Goal: Task Accomplishment & Management: Manage account settings

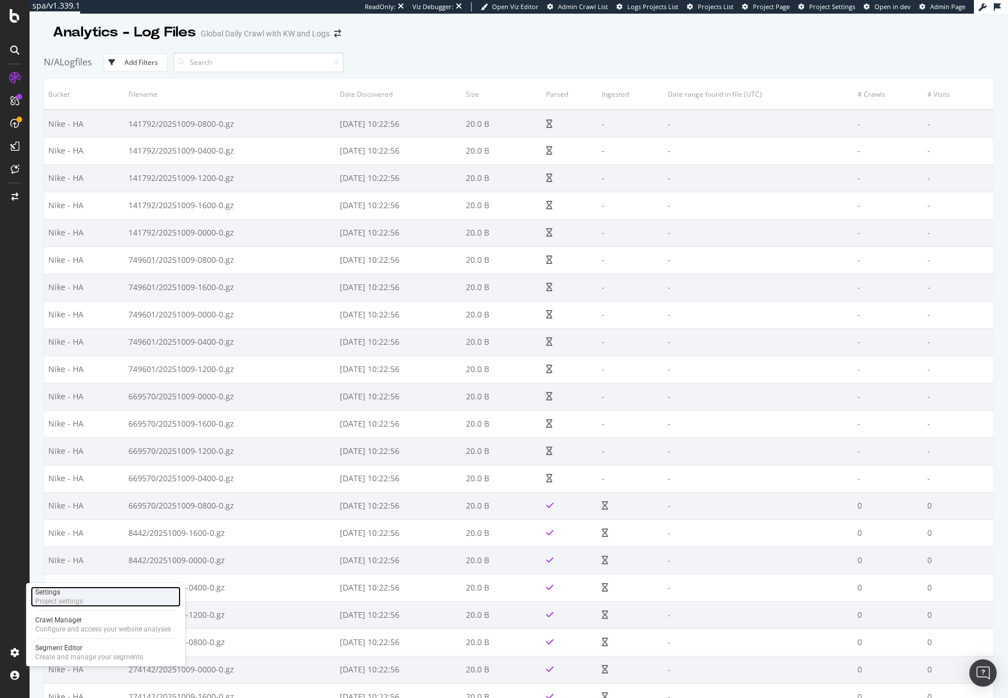
click at [56, 592] on div "Settings" at bounding box center [59, 591] width 48 height 9
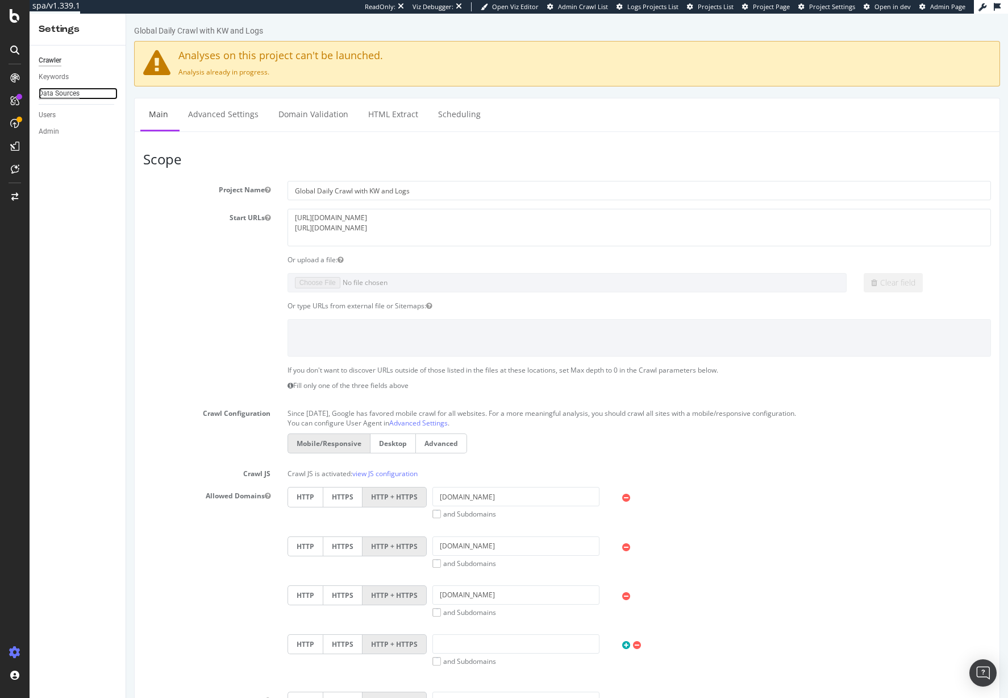
click at [66, 91] on div "Data Sources" at bounding box center [59, 94] width 41 height 12
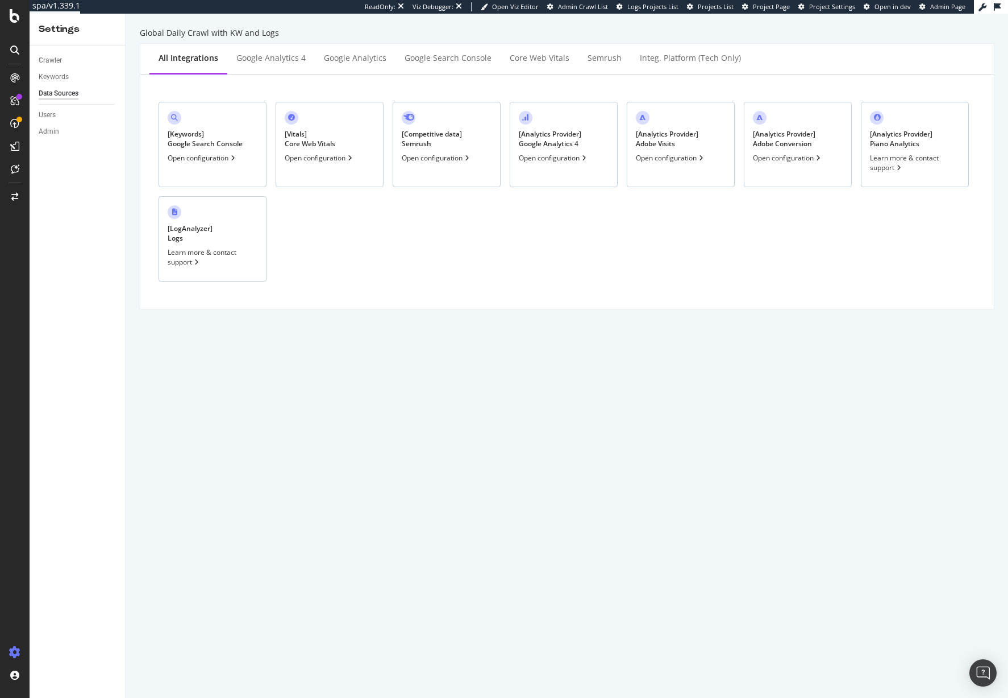
click at [546, 236] on div "[ Keywords ] Google Search Console Open configuration [ Vitals ] Core Web Vital…" at bounding box center [568, 192] width 836 height 216
click at [720, 121] on div "[ Analytics Provider ] Adobe Visits Open configuration" at bounding box center [681, 144] width 108 height 85
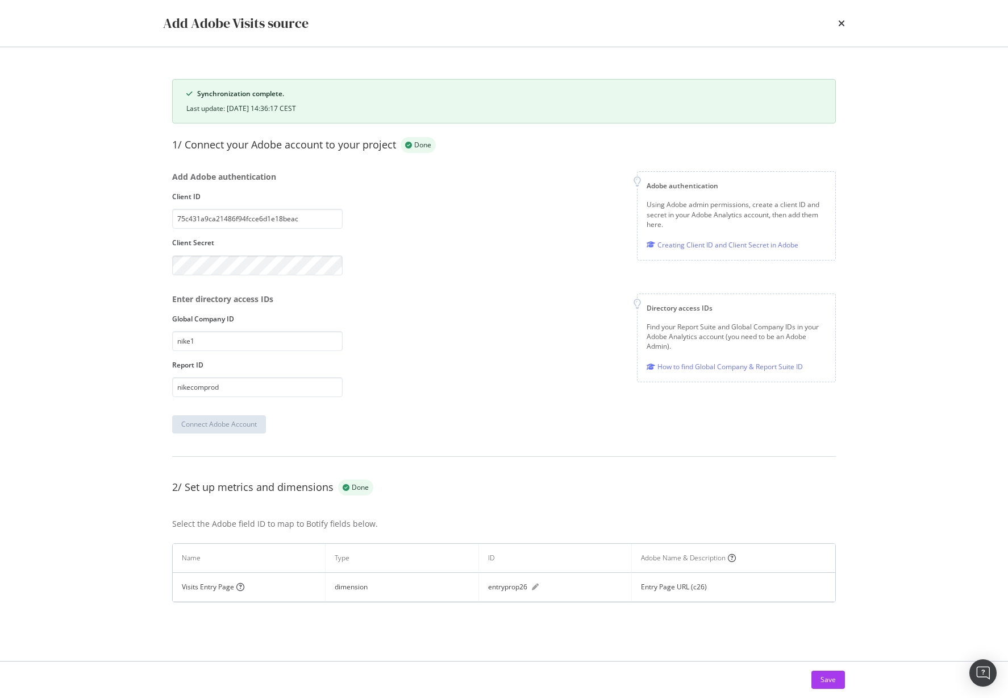
click at [836, 26] on div "Add Adobe Visits source" at bounding box center [504, 23] width 682 height 19
click at [845, 23] on div "Add Adobe Visits source" at bounding box center [504, 23] width 728 height 47
click at [843, 23] on icon "times" at bounding box center [841, 23] width 7 height 9
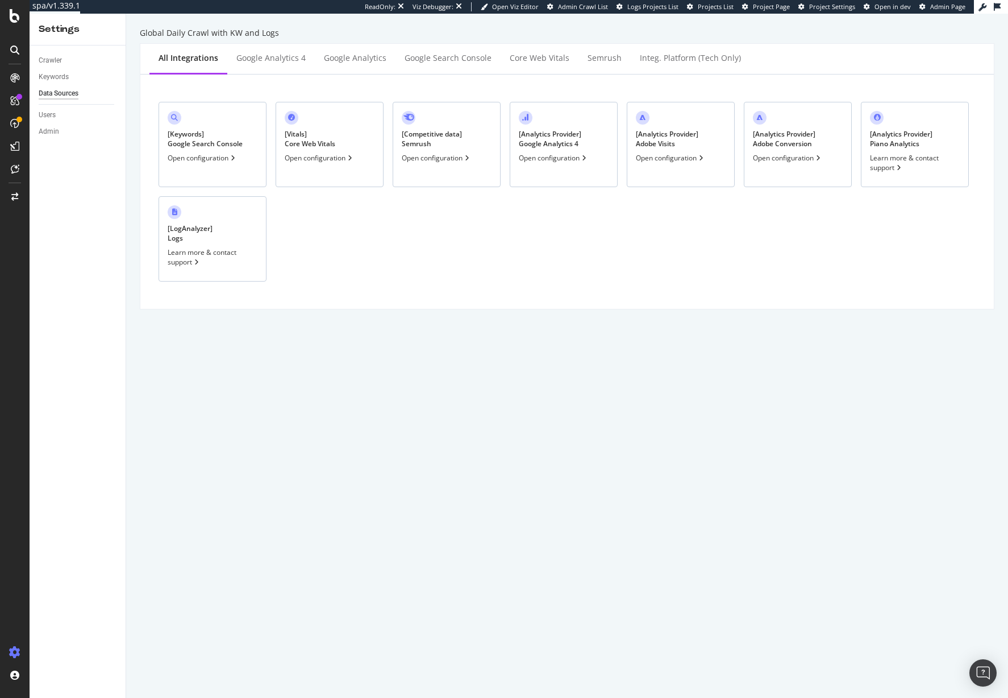
click at [218, 128] on div "[ Keywords ] Google Search Console Open configuration" at bounding box center [213, 144] width 108 height 85
